Goal: Information Seeking & Learning: Understand process/instructions

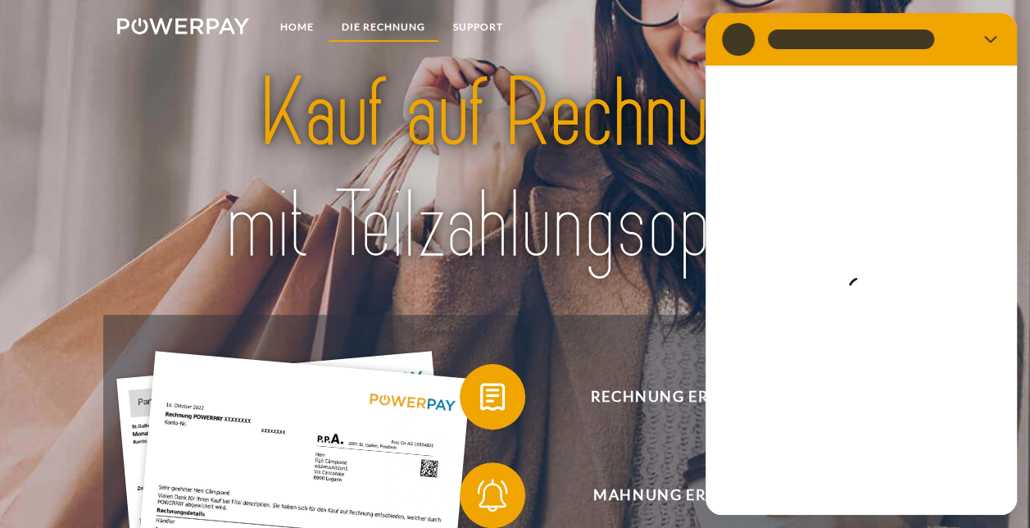
click at [397, 26] on link "DIE RECHNUNG" at bounding box center [383, 27] width 111 height 30
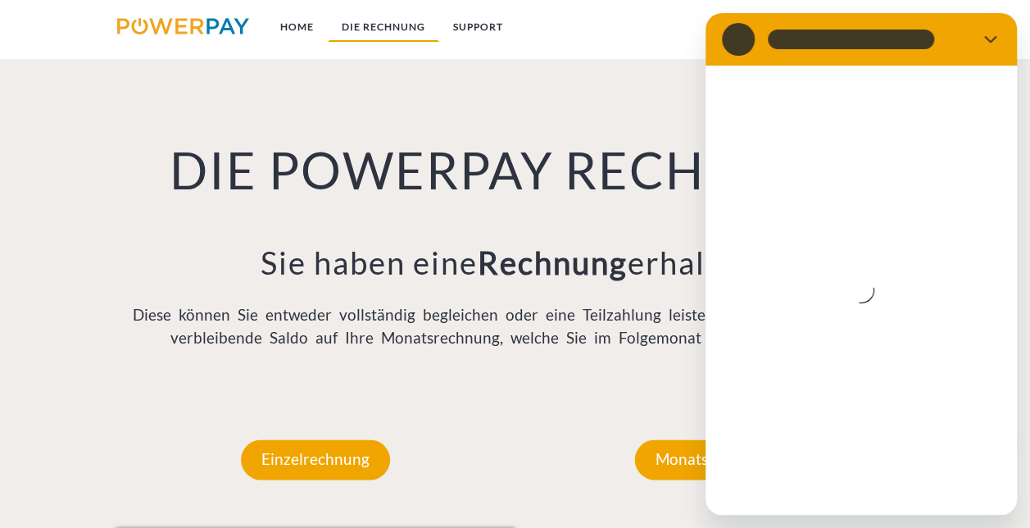
scroll to position [1082, 0]
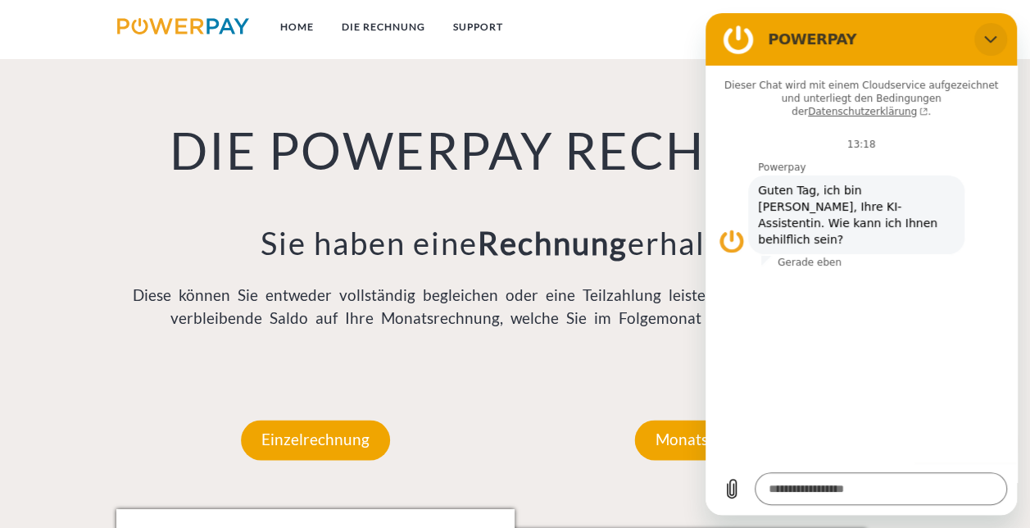
click at [985, 40] on icon "Schließen" at bounding box center [991, 39] width 13 height 13
type textarea "*"
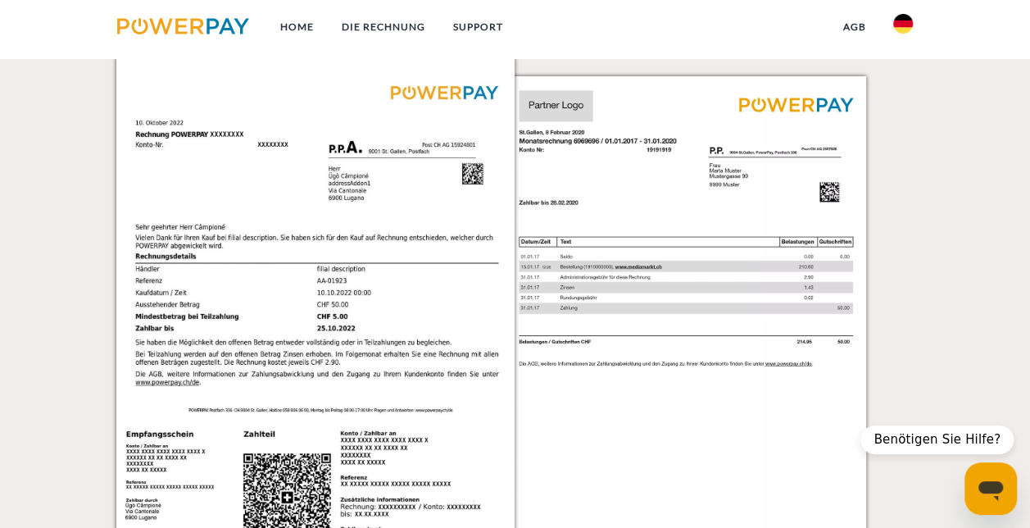
scroll to position [1402, 0]
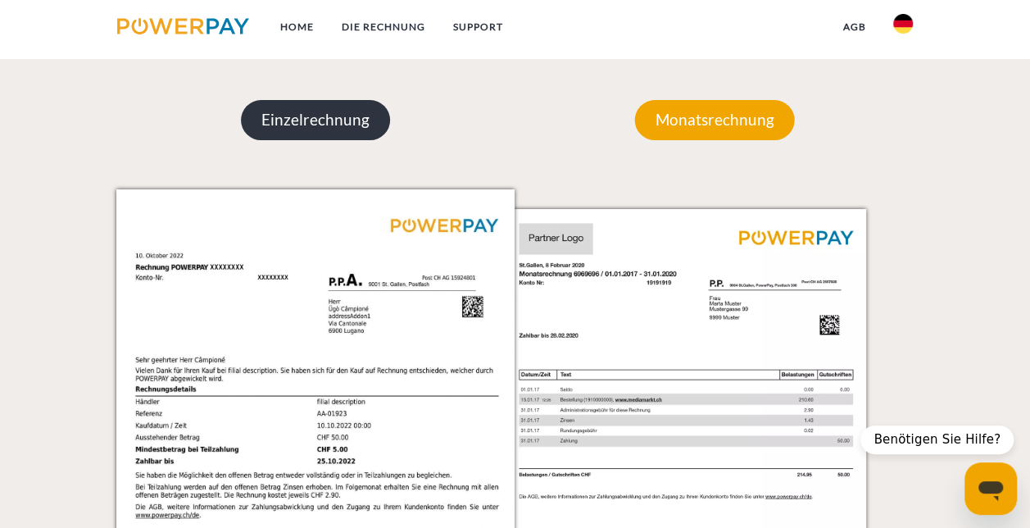
click at [294, 117] on p "Einzelrechnung" at bounding box center [315, 119] width 149 height 39
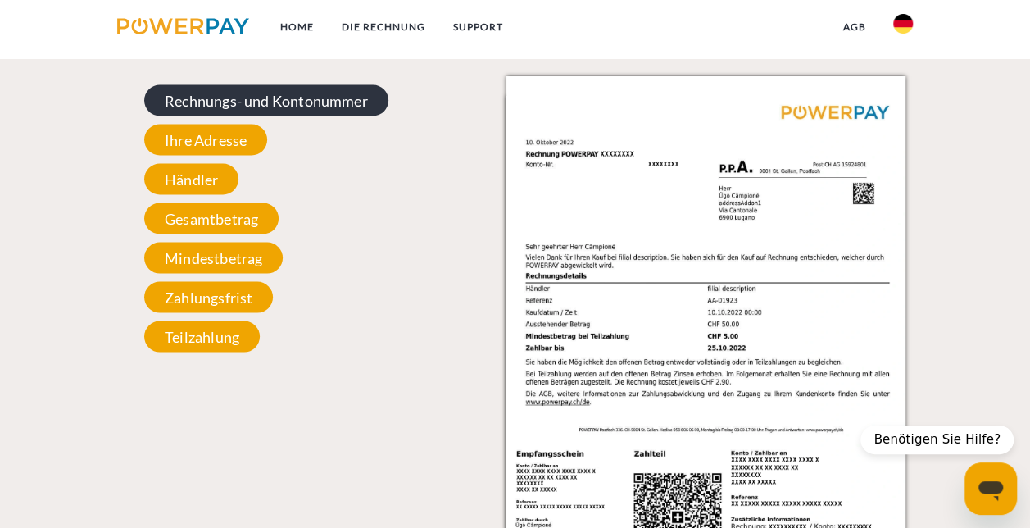
scroll to position [1479, 0]
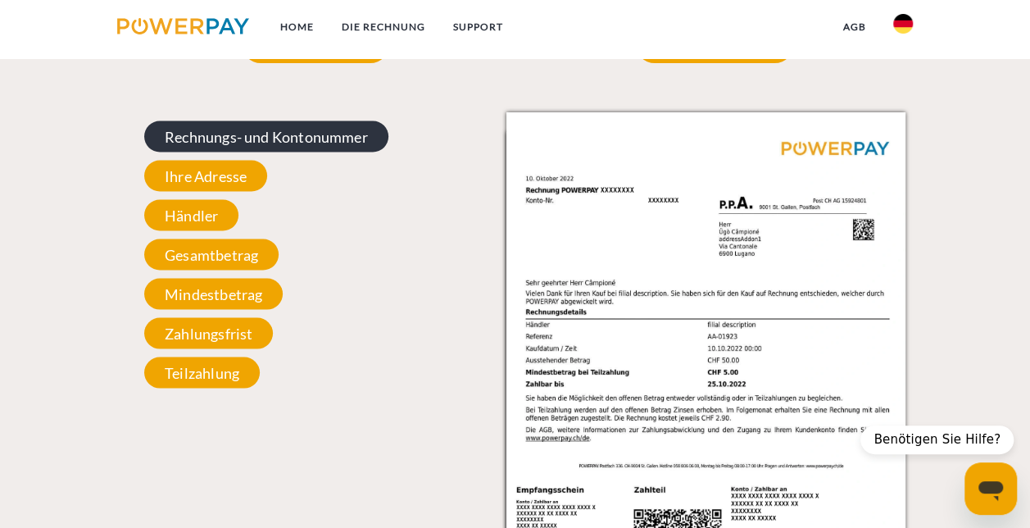
click at [293, 127] on span "Rechnungs- und Kontonummer" at bounding box center [266, 136] width 244 height 31
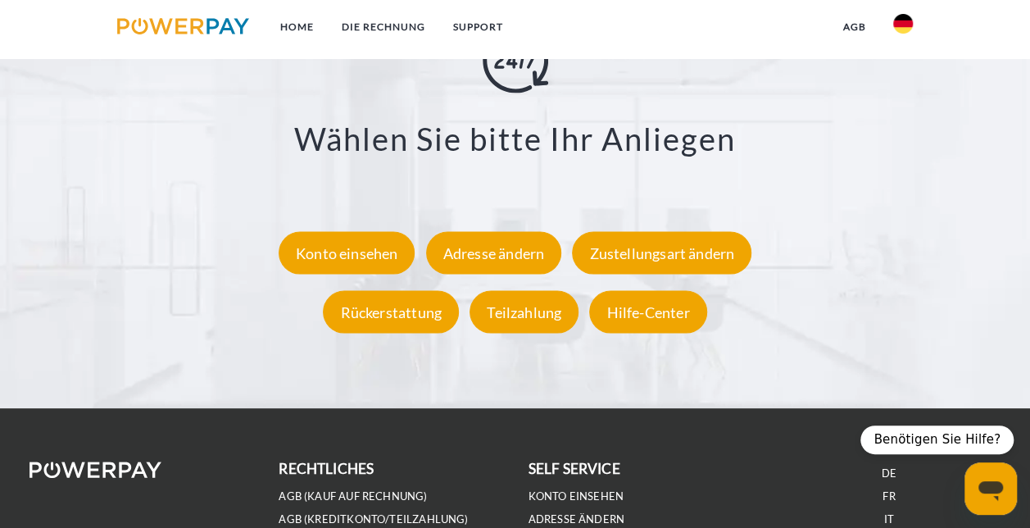
scroll to position [2813, 0]
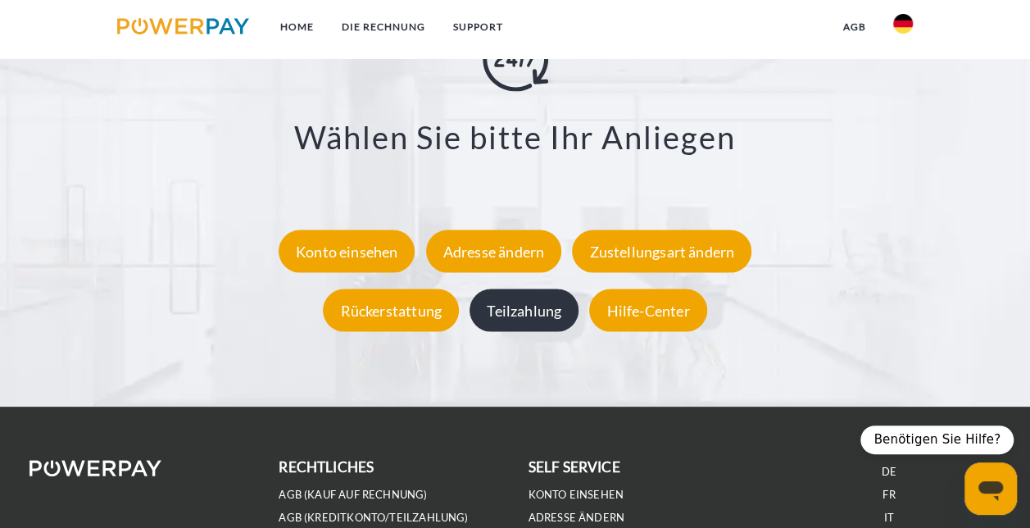
click at [549, 321] on div "Teilzahlung" at bounding box center [524, 310] width 109 height 43
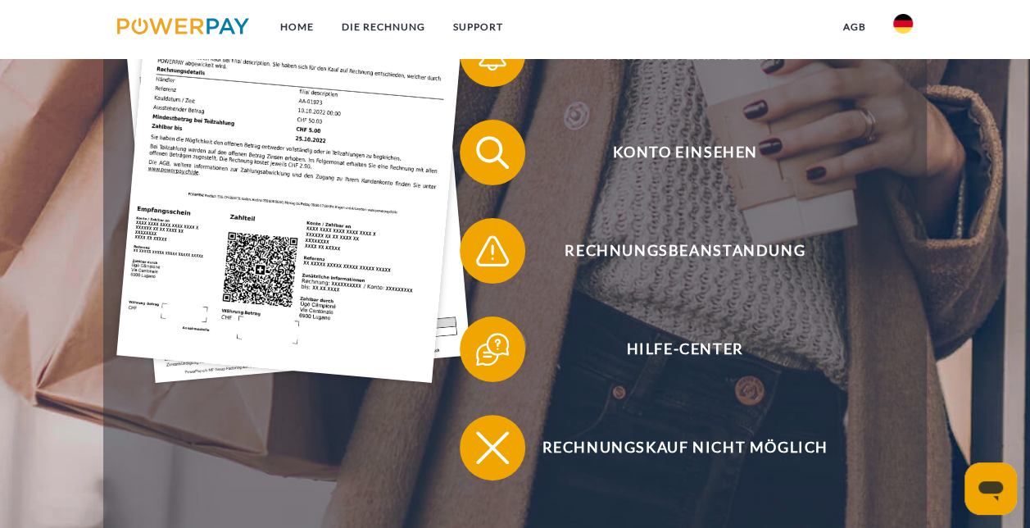
scroll to position [352, 0]
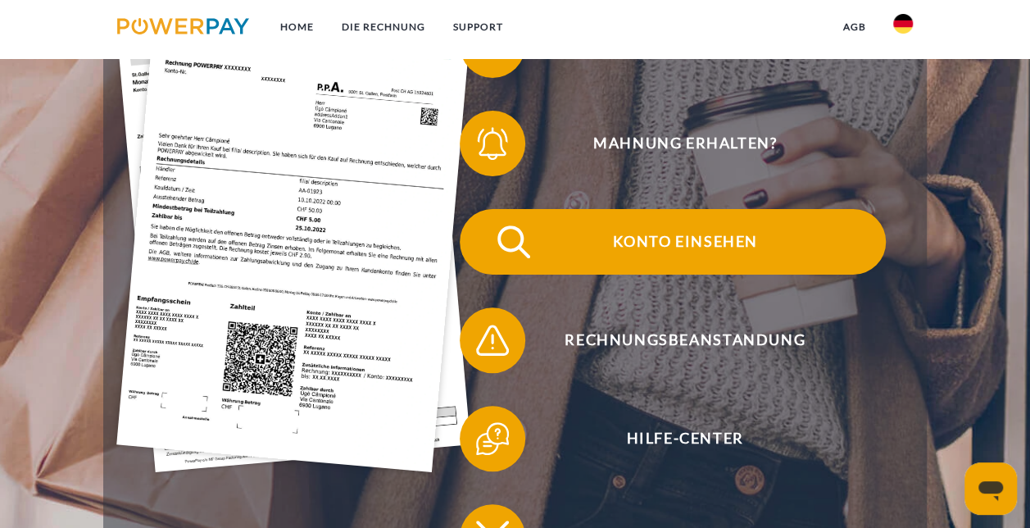
click at [661, 245] on span "Konto einsehen" at bounding box center [685, 242] width 402 height 66
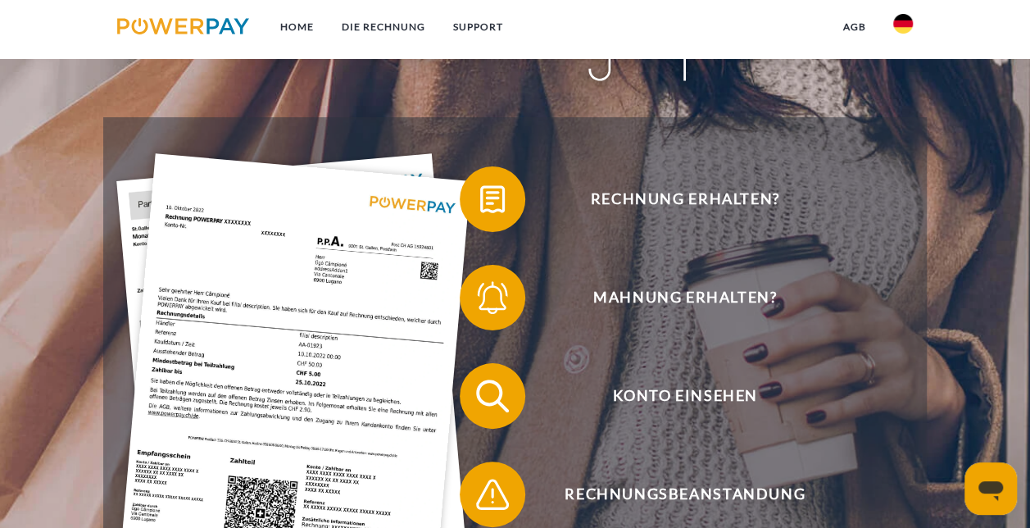
scroll to position [184, 0]
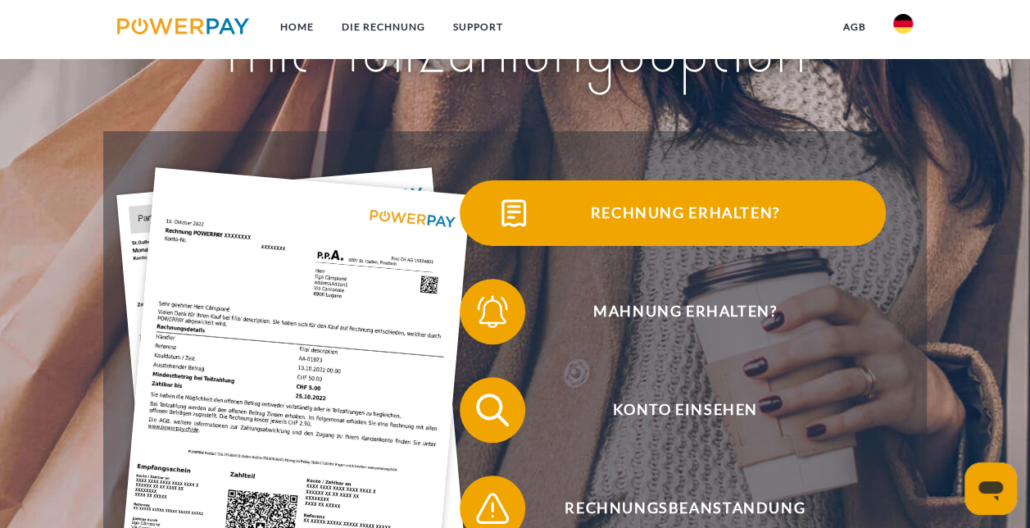
click at [639, 216] on span "Rechnung erhalten?" at bounding box center [685, 213] width 402 height 66
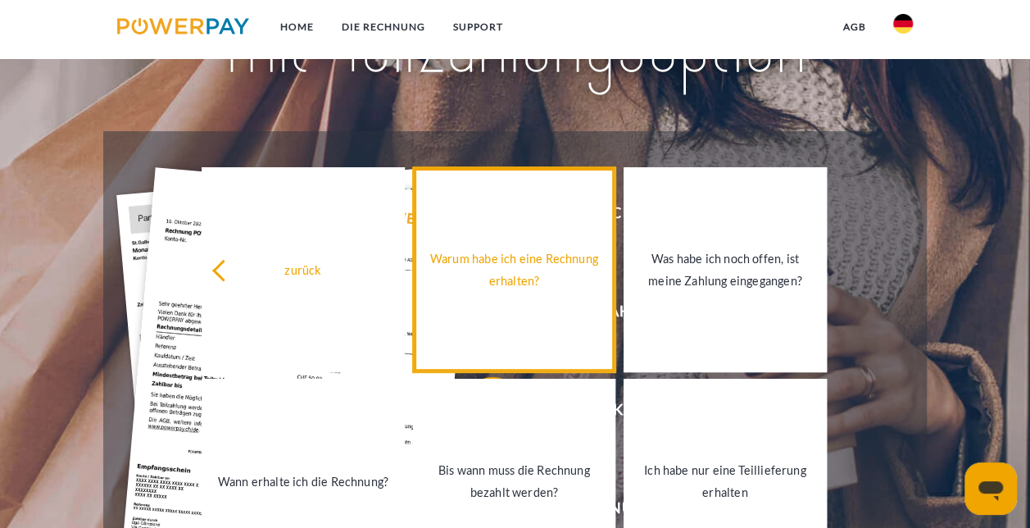
click at [535, 296] on link "Warum habe ich eine Rechnung erhalten?" at bounding box center [514, 269] width 202 height 205
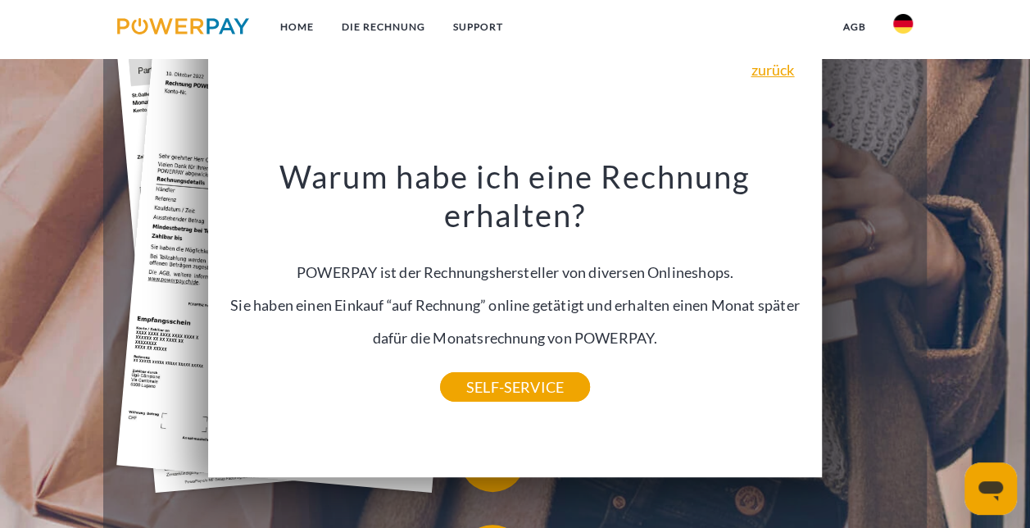
scroll to position [339, 0]
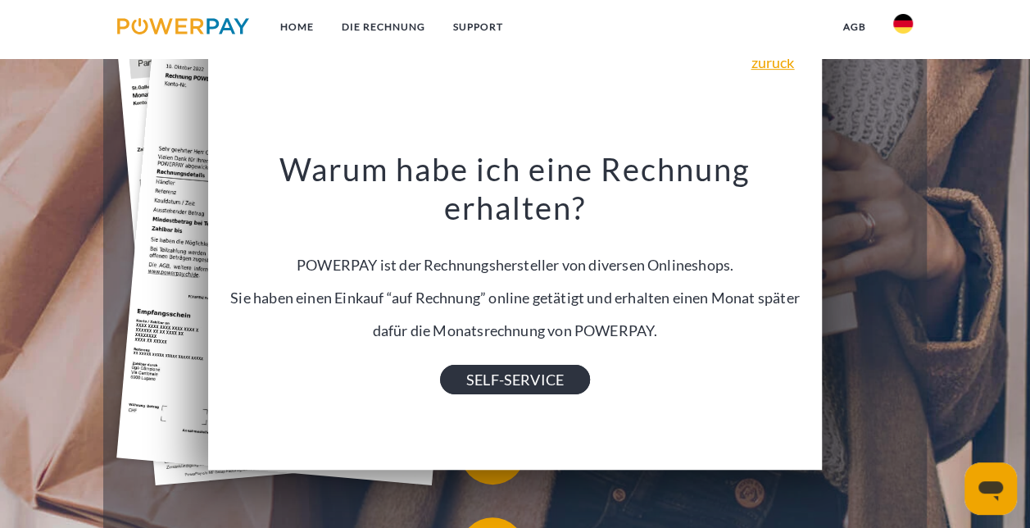
click at [520, 379] on link "SELF-SERVICE" at bounding box center [515, 380] width 150 height 30
